Goal: Navigation & Orientation: Find specific page/section

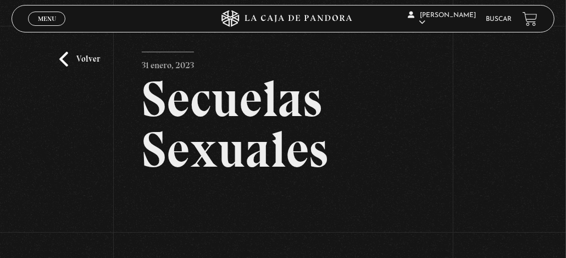
click at [272, 19] on icon at bounding box center [283, 18] width 170 height 16
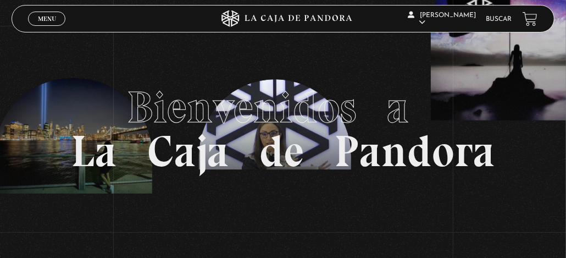
click at [63, 14] on link "Menu Cerrar" at bounding box center [46, 19] width 37 height 14
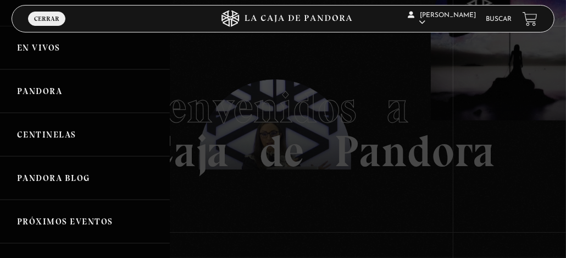
click at [50, 51] on link "En vivos" at bounding box center [85, 47] width 170 height 43
